Goal: Information Seeking & Learning: Learn about a topic

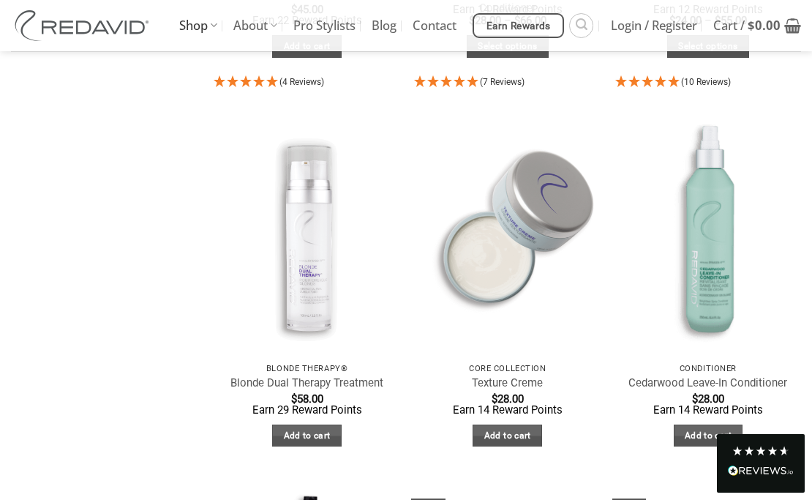
scroll to position [1751, 0]
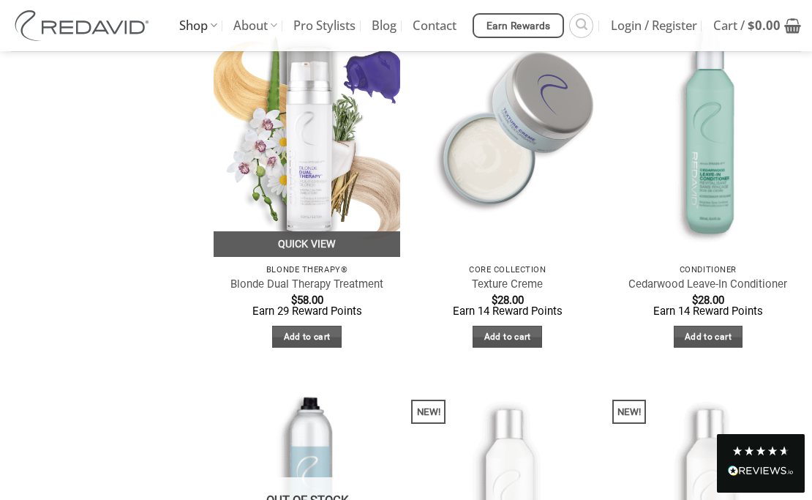
click at [306, 143] on img at bounding box center [307, 132] width 187 height 248
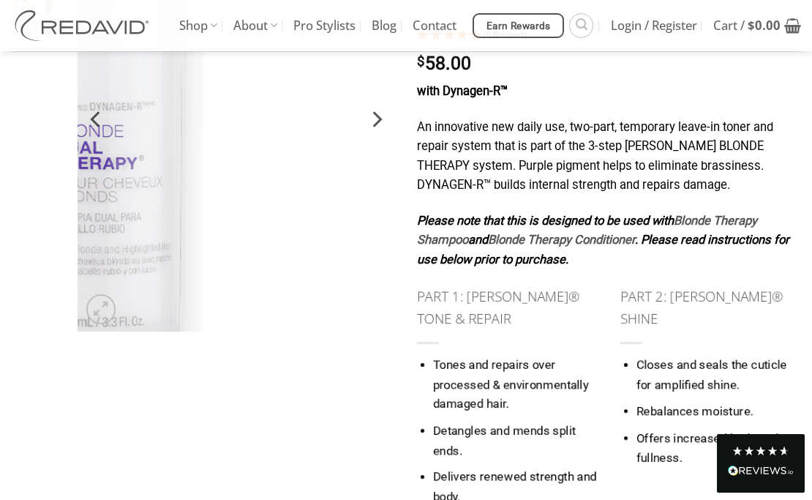
scroll to position [288, 0]
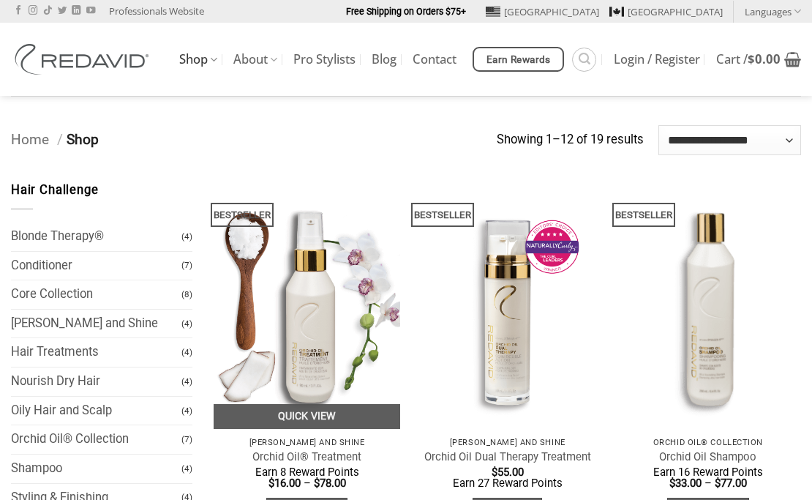
click at [323, 314] on img at bounding box center [307, 305] width 187 height 248
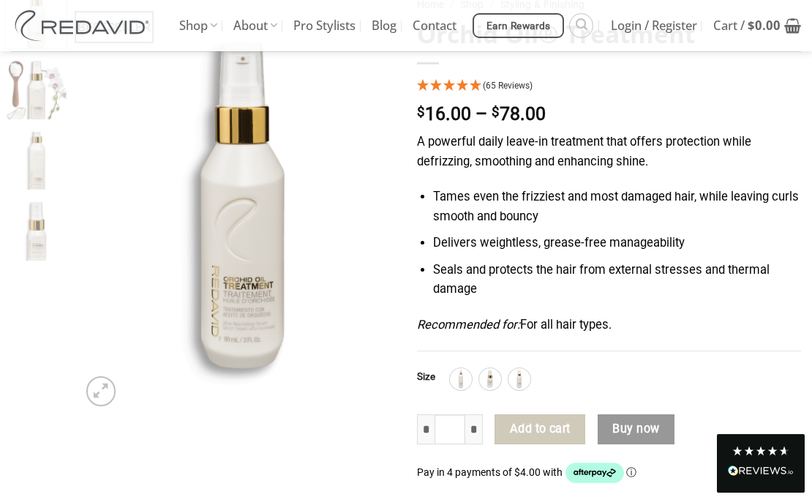
scroll to position [145, 0]
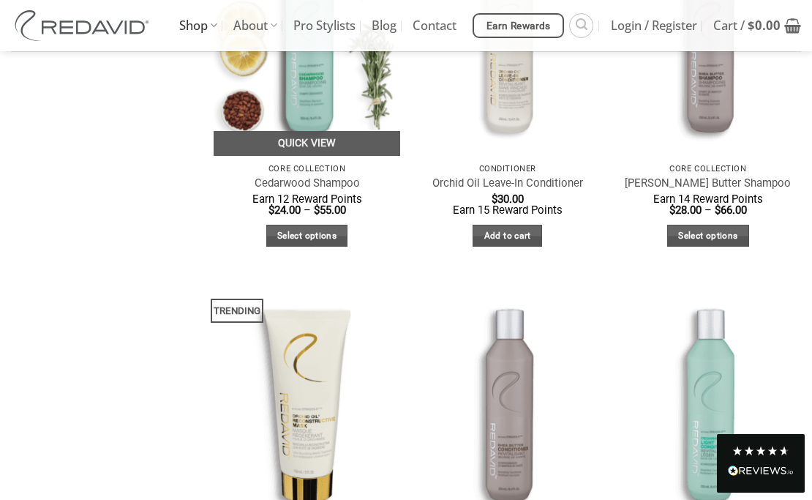
click at [314, 104] on img at bounding box center [307, 31] width 187 height 248
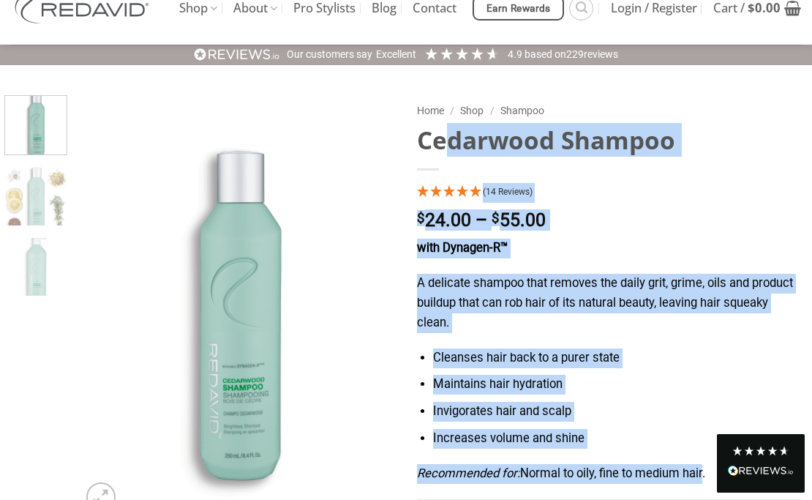
drag, startPoint x: 418, startPoint y: 142, endPoint x: 707, endPoint y: 478, distance: 443.1
click at [707, 478] on div "**********" at bounding box center [609, 466] width 406 height 743
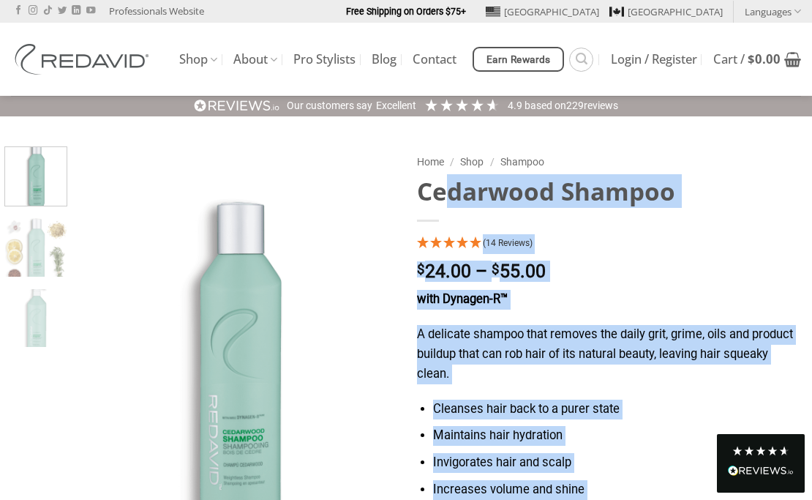
drag, startPoint x: 720, startPoint y: 400, endPoint x: 411, endPoint y: 194, distance: 371.4
copy div "Cedarwood Shampoo (14 Reviews) $ 24.00 – $ 55.00 Price range: $24.00 through $5…"
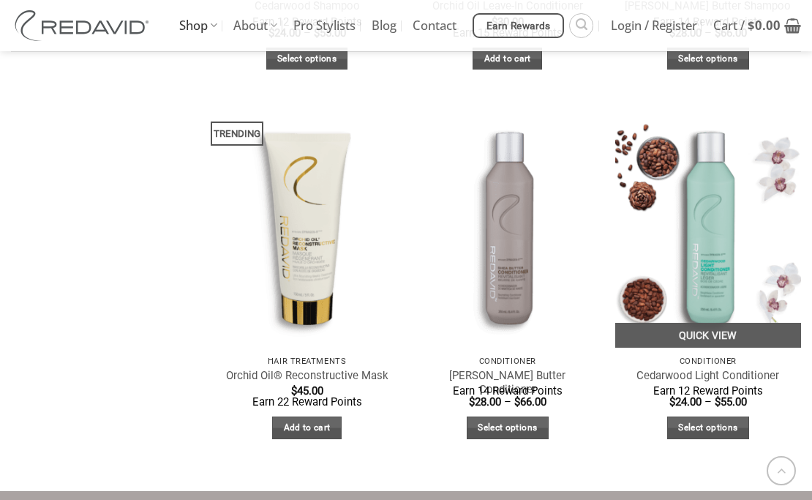
scroll to position [1212, 0]
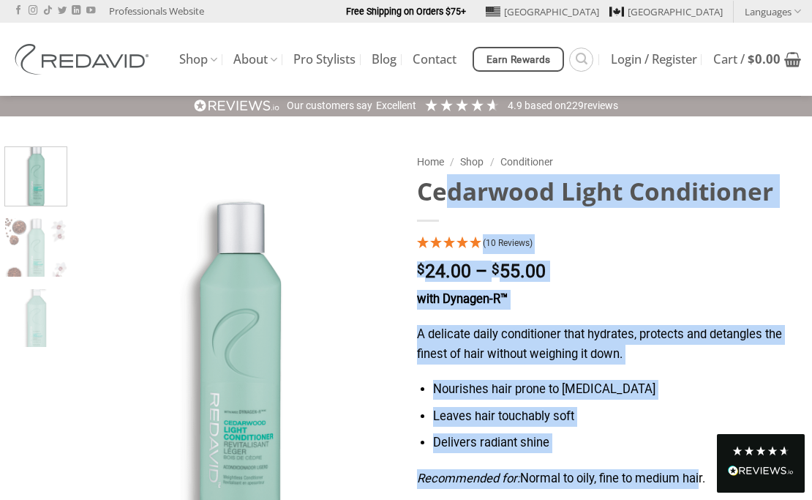
drag, startPoint x: 413, startPoint y: 191, endPoint x: 704, endPoint y: 471, distance: 404.2
click at [704, 471] on div "**********" at bounding box center [609, 494] width 406 height 697
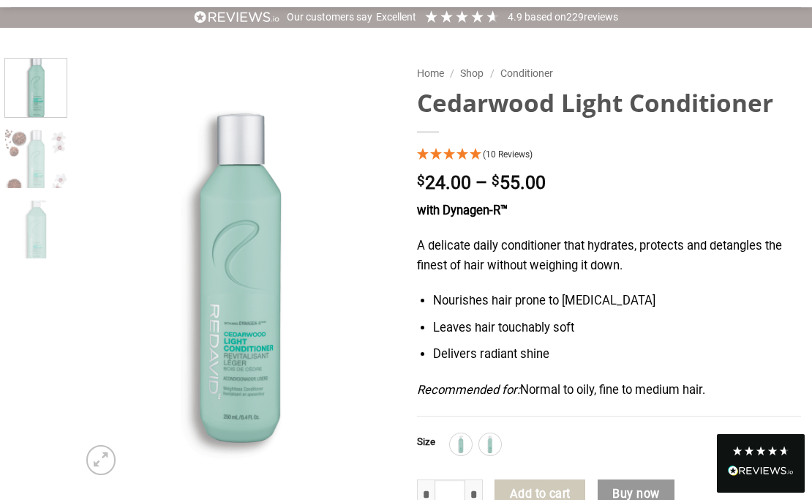
click at [725, 391] on p "Recommended for: Normal to oily, fine to medium hair." at bounding box center [609, 391] width 384 height 20
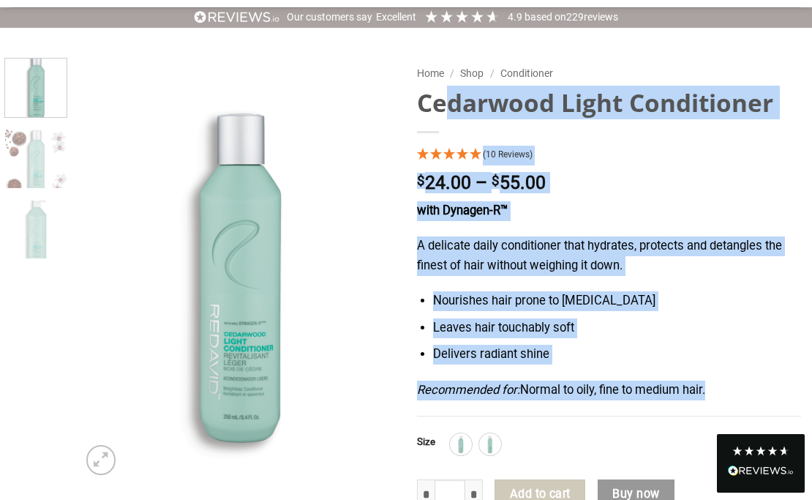
drag, startPoint x: 728, startPoint y: 401, endPoint x: 416, endPoint y: 92, distance: 438.8
click at [416, 92] on div "**********" at bounding box center [609, 406] width 406 height 697
copy div "Cedarwood Light Conditioner (10 Reviews) $ 24.00 – $ 55.00 Price range: $24.00 …"
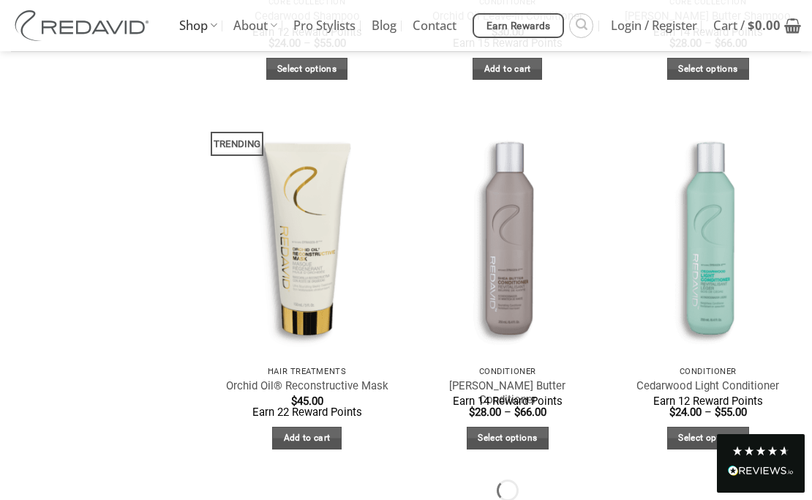
scroll to position [1212, 0]
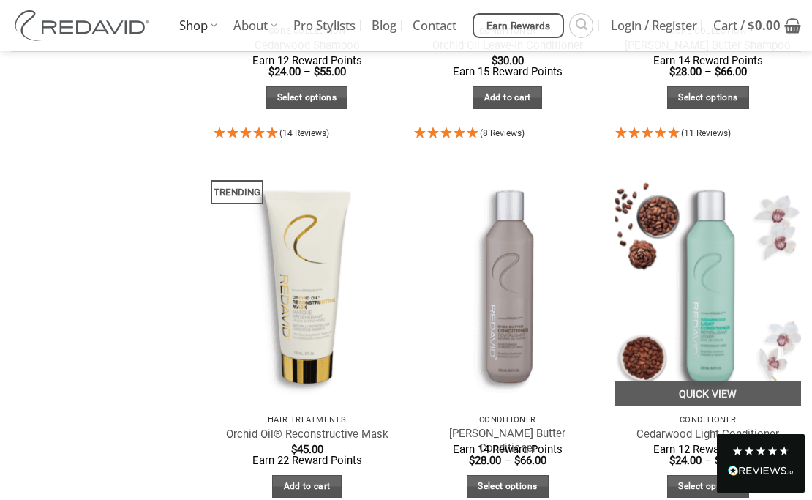
click at [705, 327] on img at bounding box center [708, 282] width 187 height 248
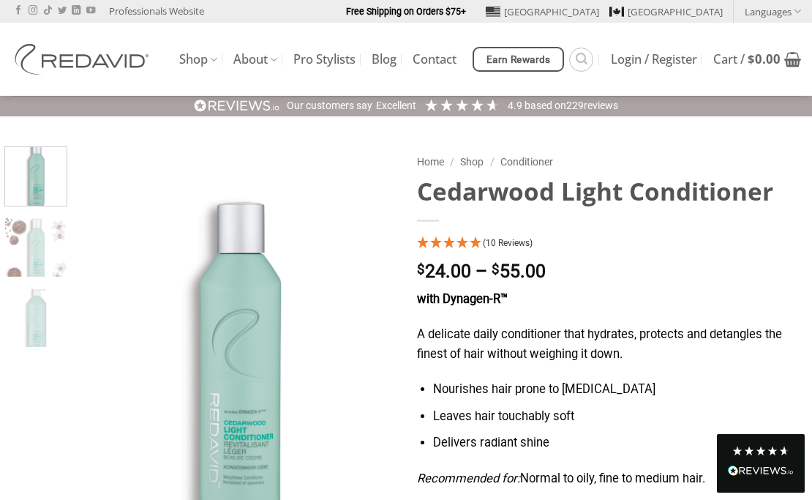
click at [419, 186] on div "**********" at bounding box center [609, 487] width 406 height 683
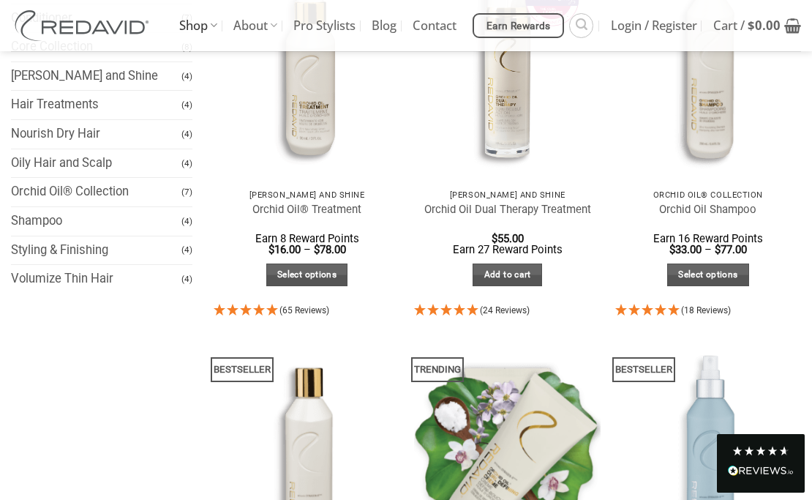
scroll to position [31, 0]
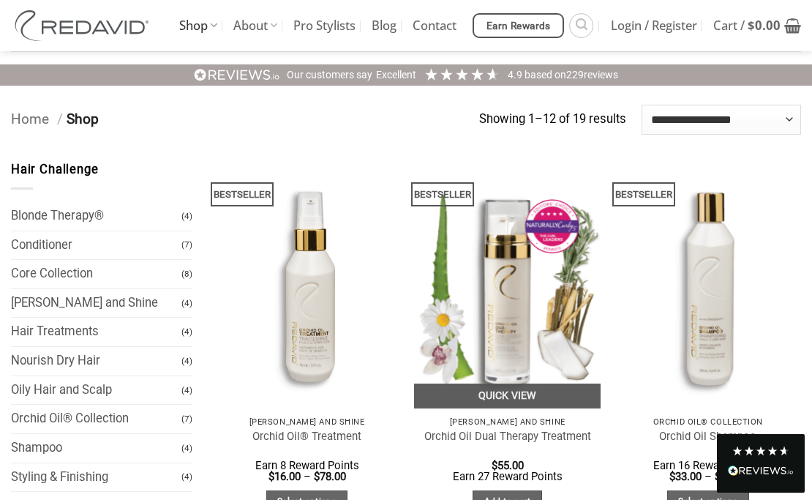
click at [501, 237] on img at bounding box center [507, 284] width 187 height 248
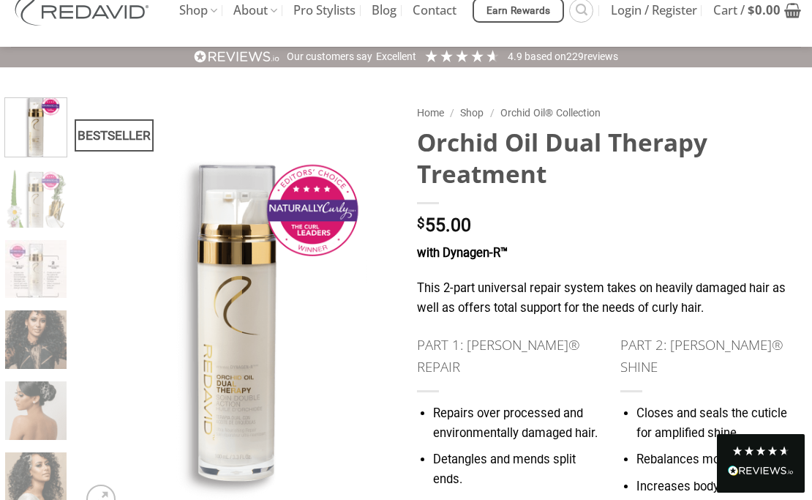
scroll to position [162, 0]
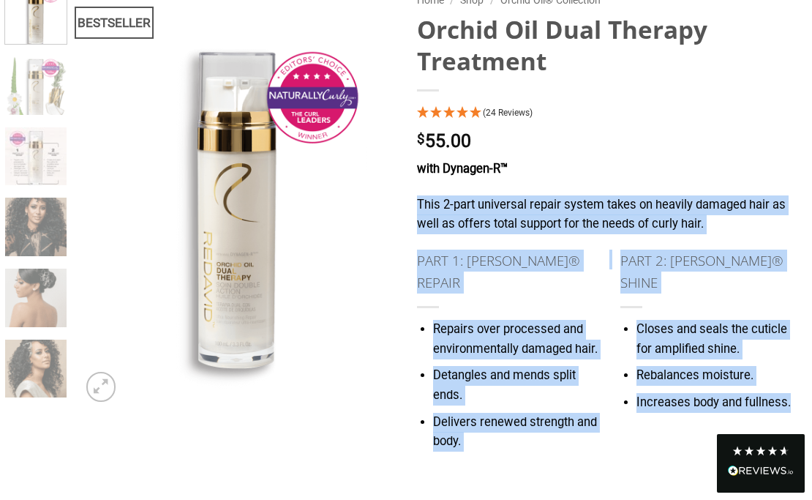
drag, startPoint x: 413, startPoint y: 171, endPoint x: 654, endPoint y: 398, distance: 331.3
click at [654, 398] on div "Home / Shop / Orchid Oil® Collection Orchid Oil Dual Therapy Treatment (24 Revi…" at bounding box center [609, 434] width 406 height 899
copy div "This 2-part universal repair system takes on heavily damaged hair as well as of…"
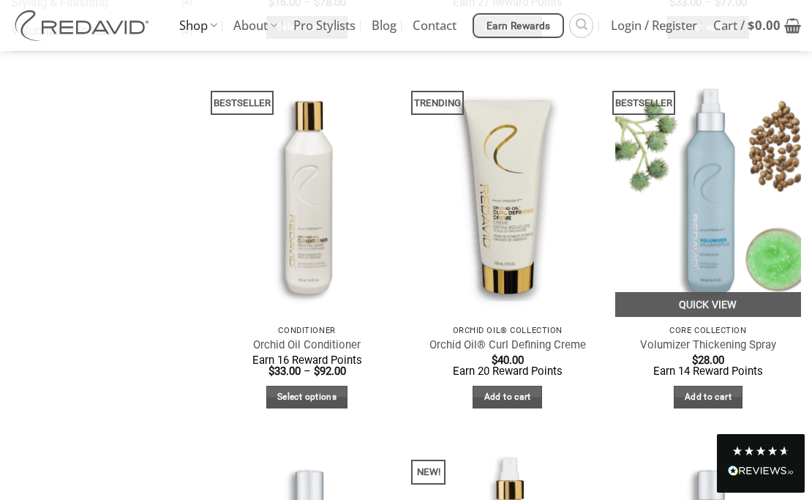
scroll to position [505, 0]
click at [701, 252] on img at bounding box center [708, 193] width 187 height 248
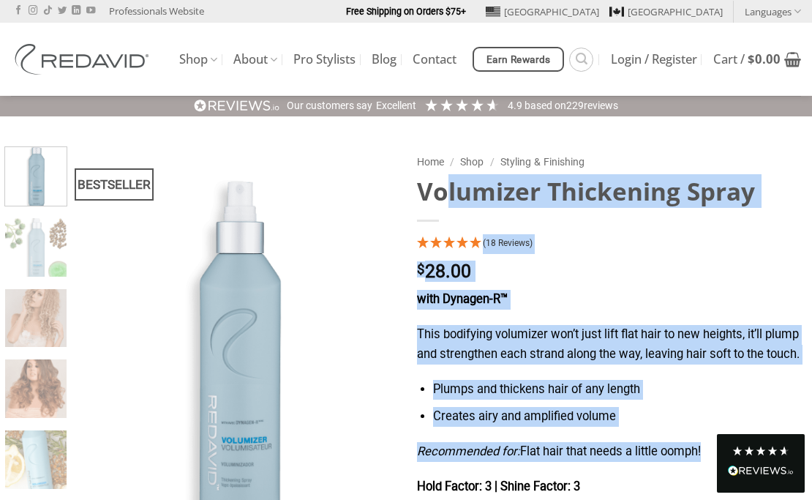
drag, startPoint x: 414, startPoint y: 177, endPoint x: 713, endPoint y: 475, distance: 421.7
click at [713, 475] on div "Home / Shop / Styling & Finishing Volumizer Thickening Spray (18 Reviews) $ 28.…" at bounding box center [609, 490] width 406 height 689
copy div "Volumizer Thickening Spray (18 Reviews) $ 28.00 with Dynagen-R™ This bodifying …"
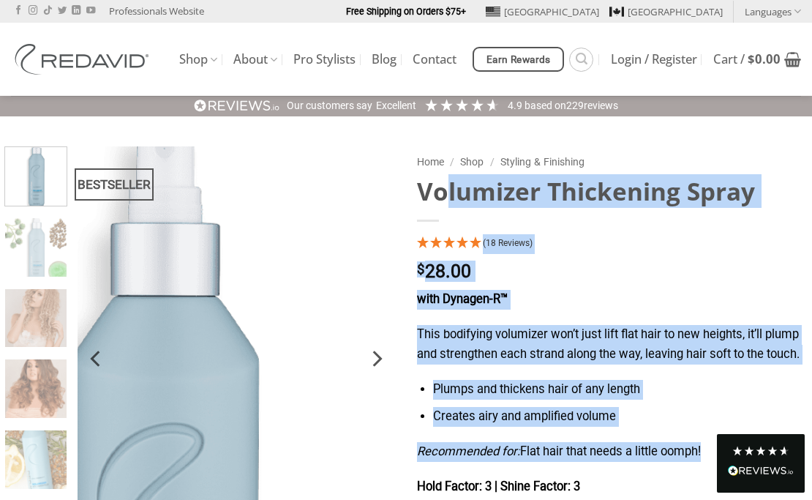
click at [297, 221] on img at bounding box center [237, 358] width 318 height 424
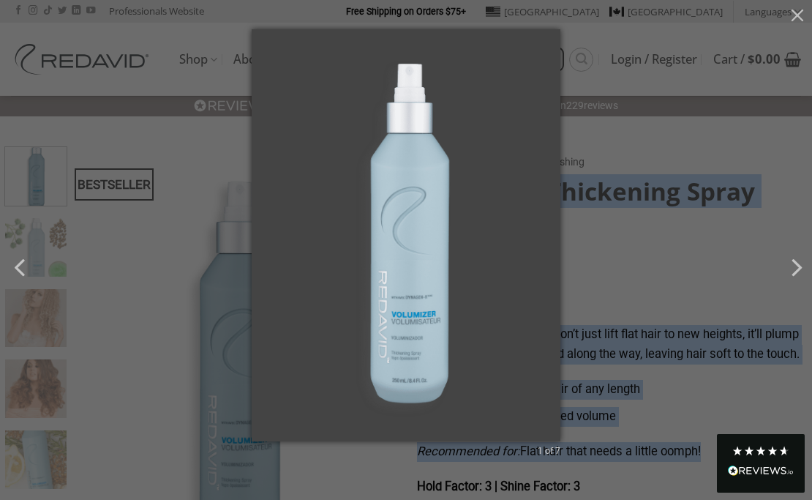
click at [508, 79] on img at bounding box center [406, 249] width 309 height 441
